Goal: Information Seeking & Learning: Learn about a topic

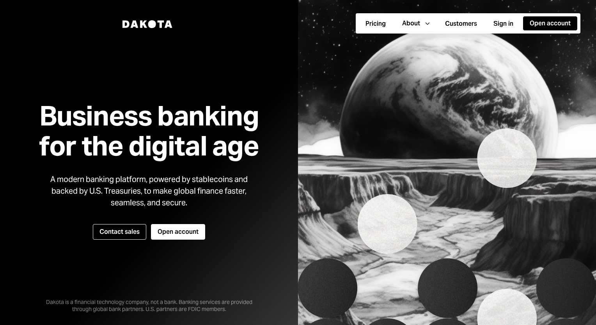
click at [142, 20] on icon at bounding box center [143, 23] width 7 height 7
click at [416, 43] on div "About us" at bounding box center [426, 44] width 53 height 15
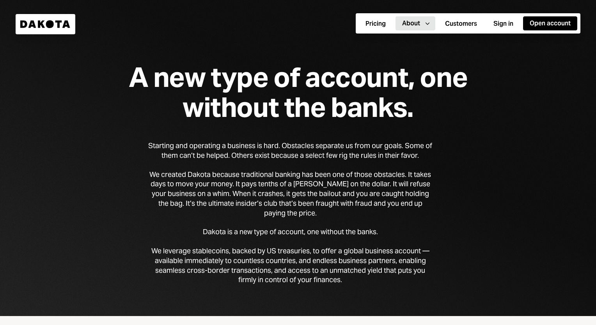
drag, startPoint x: 433, startPoint y: 247, endPoint x: 226, endPoint y: 245, distance: 206.4
click at [226, 245] on div "Starting and operating a business is hard. Obstacles separate us from our goals…" at bounding box center [290, 213] width 284 height 144
click at [378, 22] on button "Pricing" at bounding box center [376, 24] width 34 height 14
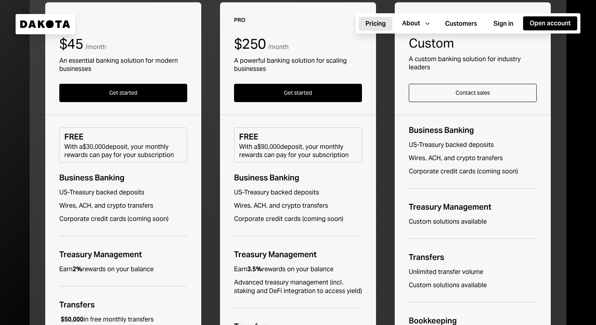
scroll to position [39, 0]
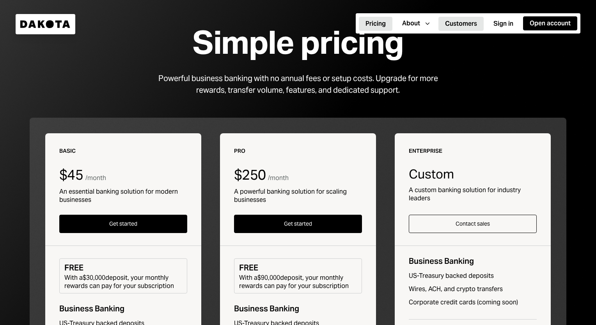
click at [465, 21] on button "Customers" at bounding box center [461, 24] width 45 height 14
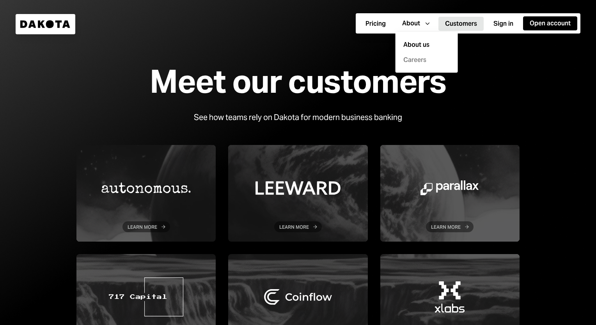
click at [419, 58] on link "Careers" at bounding box center [429, 60] width 53 height 9
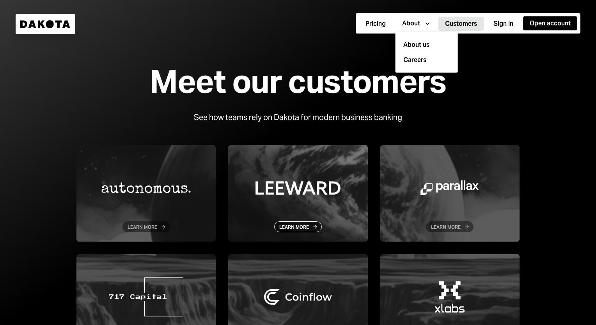
scroll to position [117, 0]
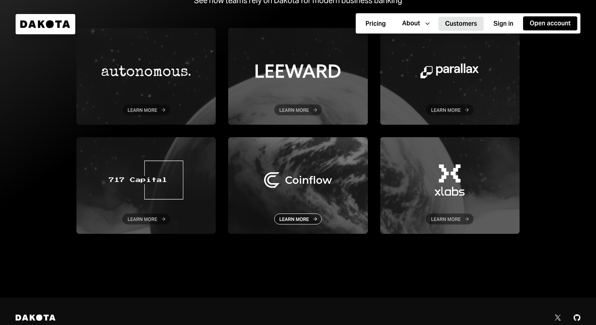
click at [309, 188] on div at bounding box center [297, 185] width 139 height 97
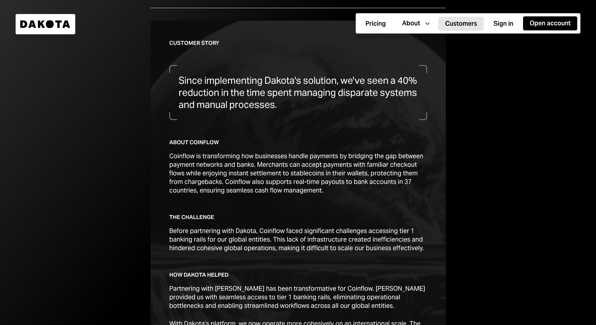
scroll to position [118, 0]
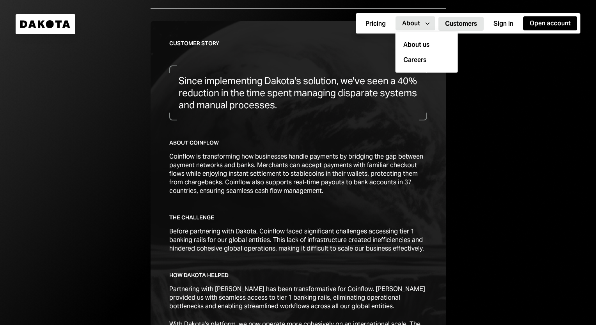
click at [426, 24] on icon "Caret Down" at bounding box center [427, 23] width 9 height 9
